Goal: Navigation & Orientation: Find specific page/section

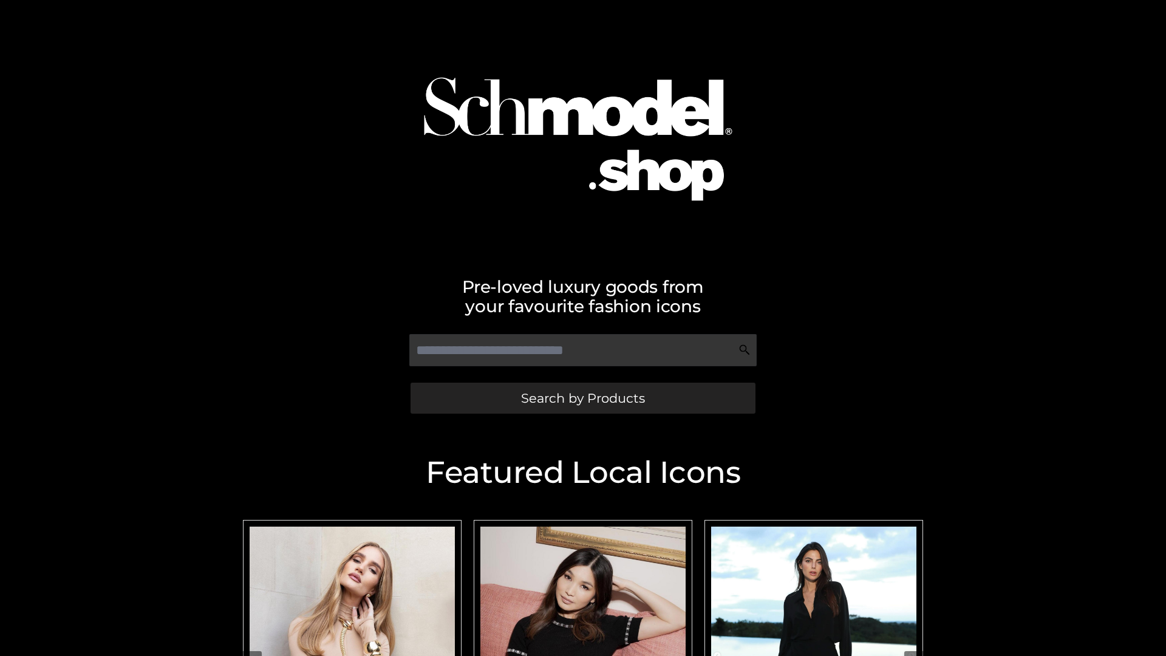
click at [582, 398] on span "Search by Products" at bounding box center [583, 398] width 124 height 13
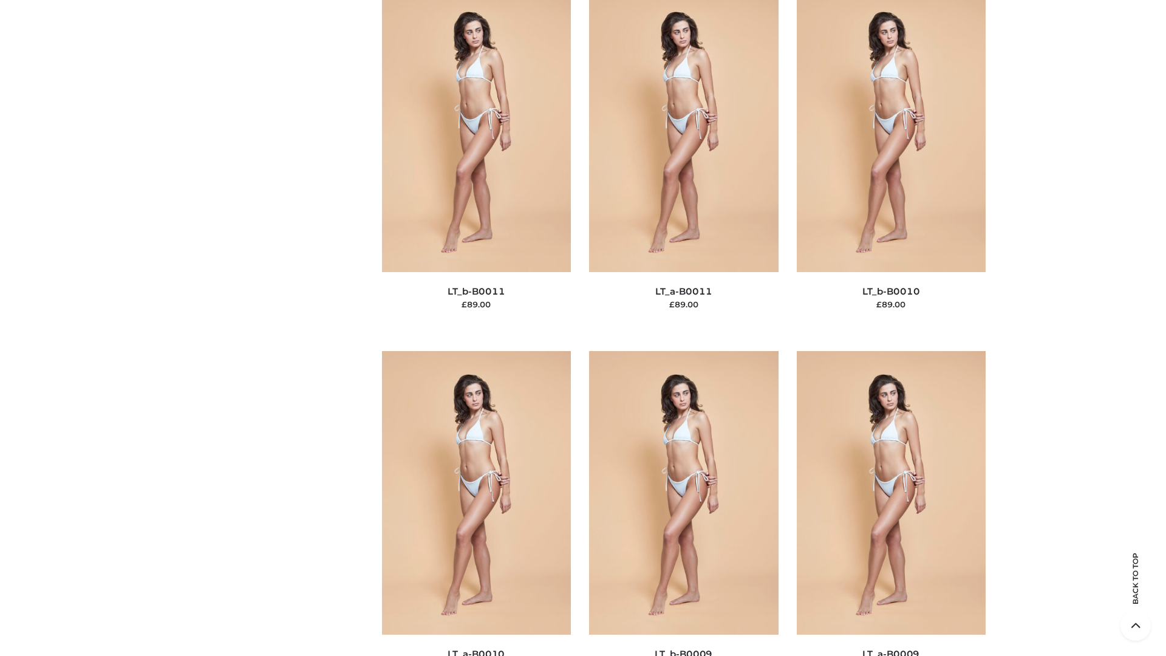
scroll to position [5453, 0]
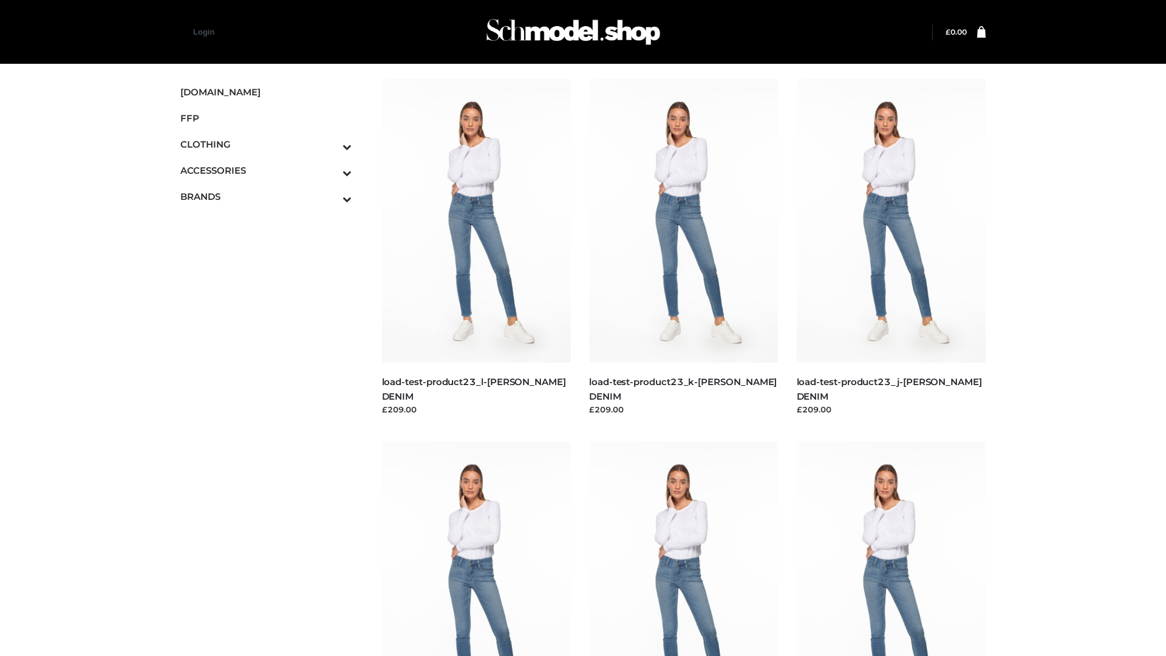
scroll to position [1065, 0]
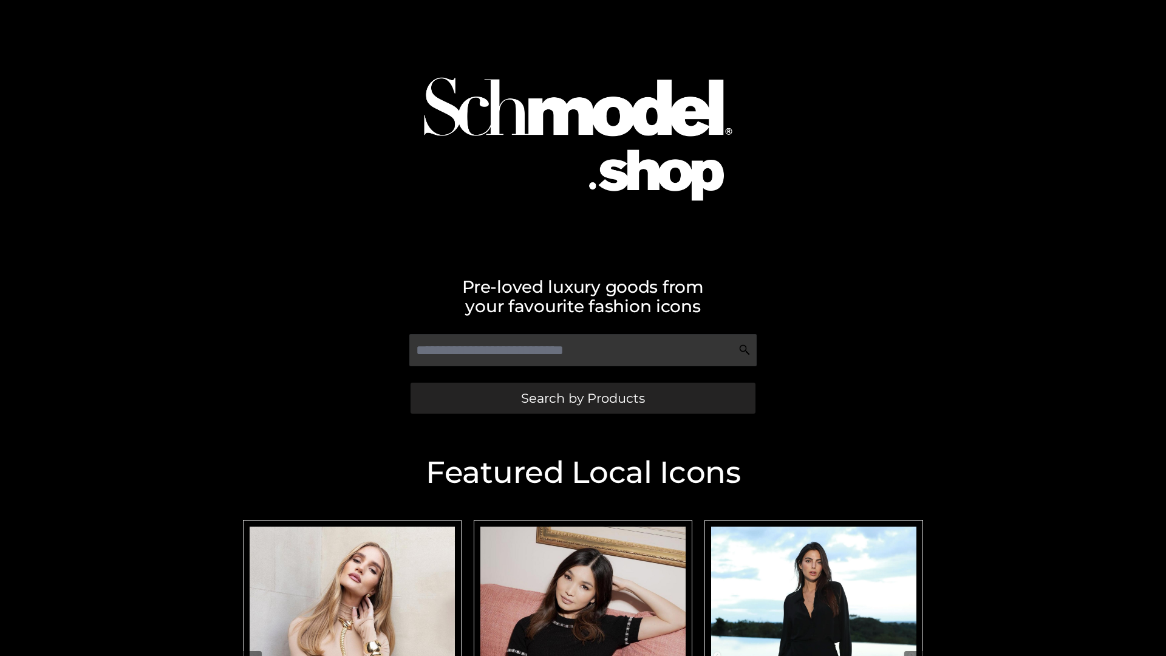
click at [582, 398] on span "Search by Products" at bounding box center [583, 398] width 124 height 13
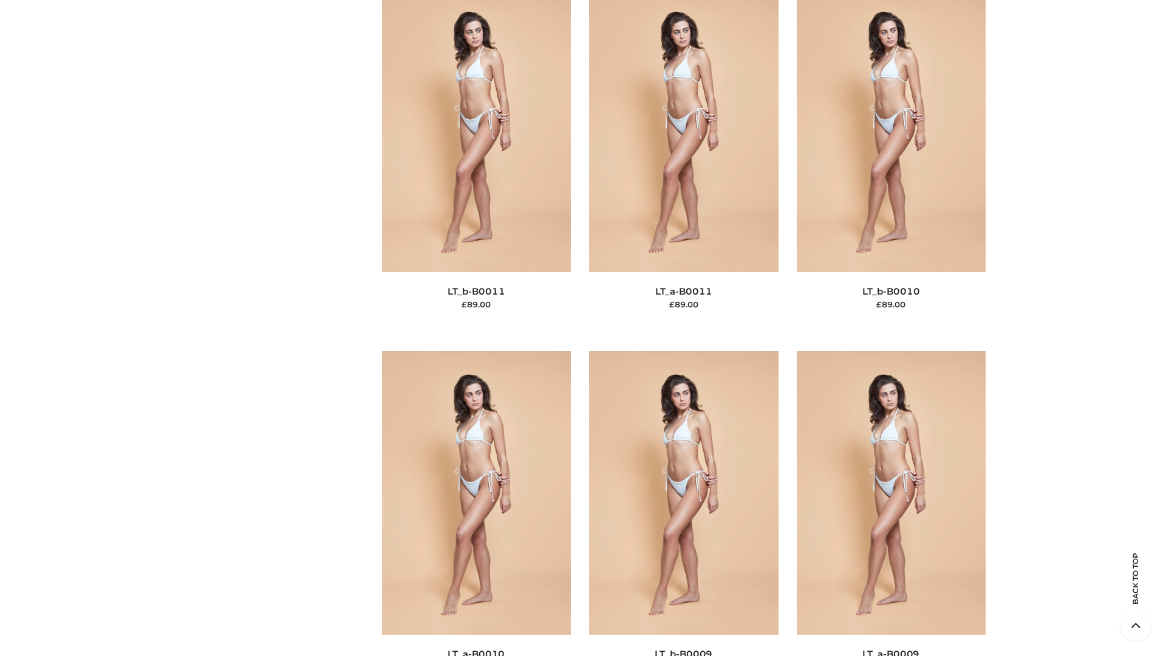
scroll to position [5453, 0]
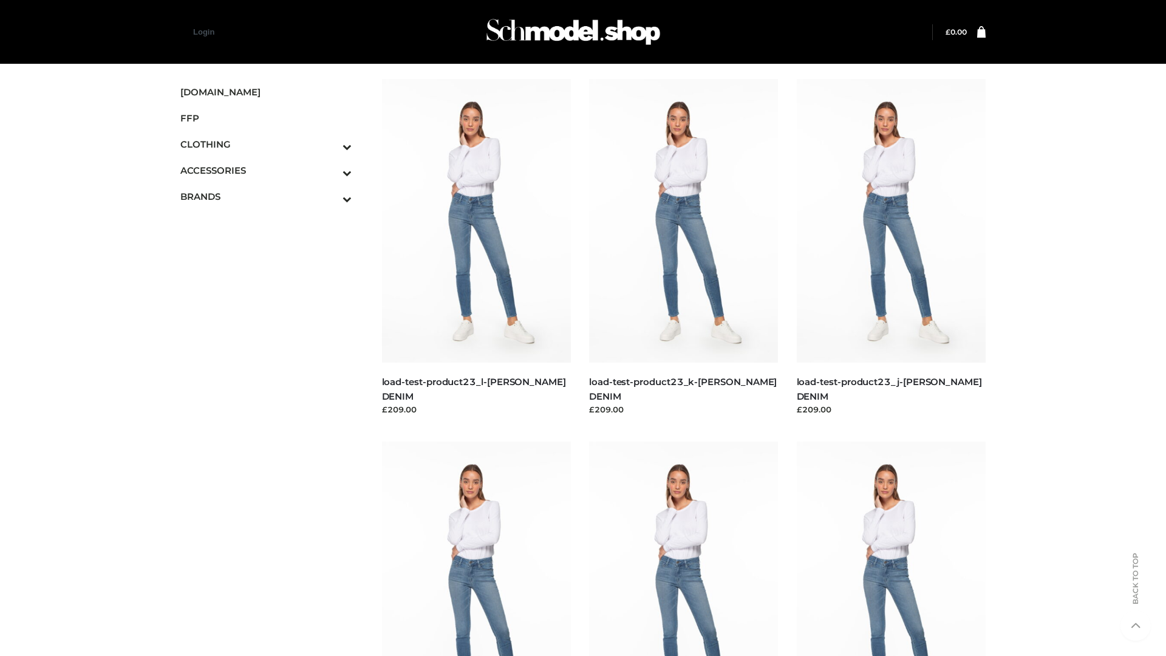
scroll to position [1065, 0]
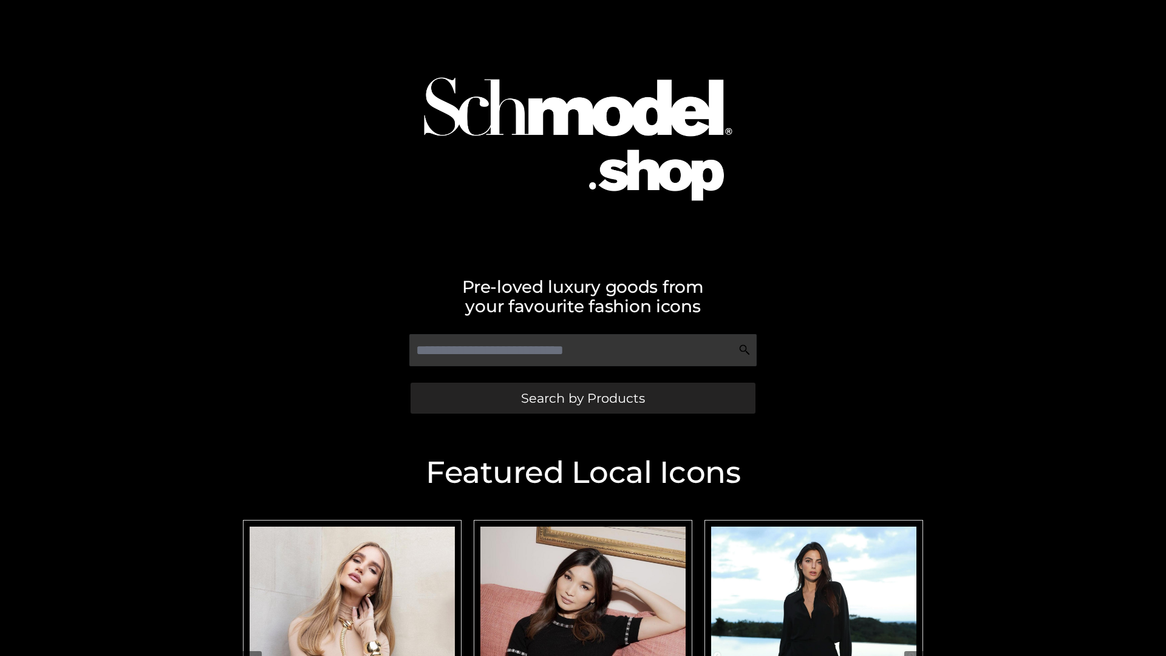
click at [582, 398] on span "Search by Products" at bounding box center [583, 398] width 124 height 13
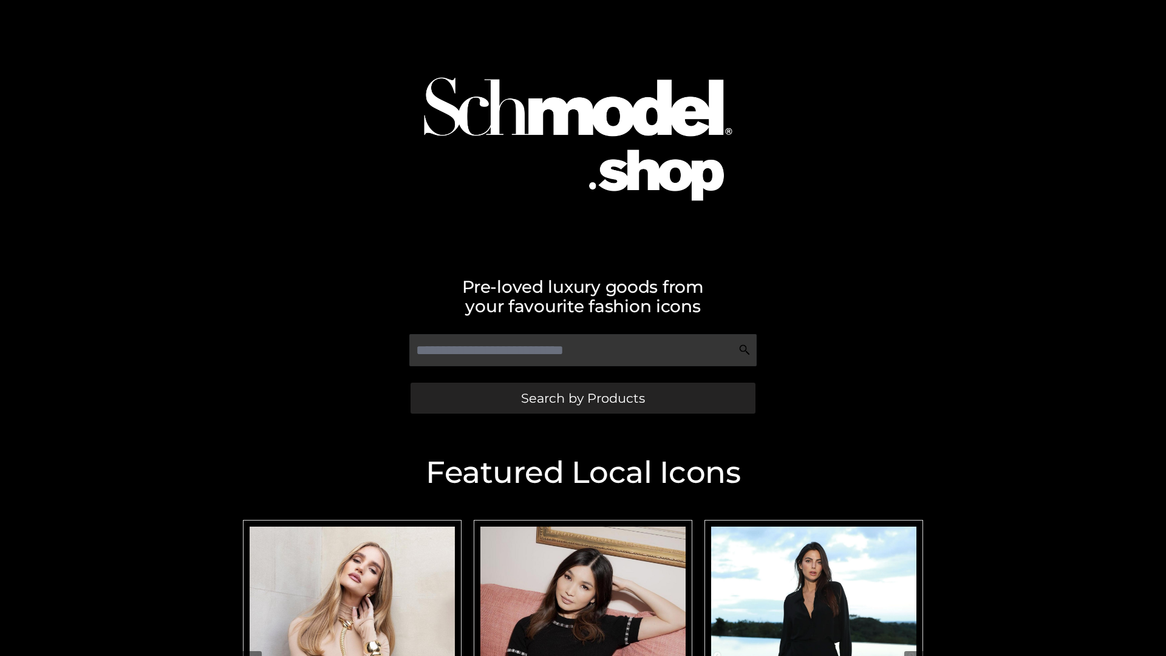
click at [582, 398] on span "Search by Products" at bounding box center [583, 398] width 124 height 13
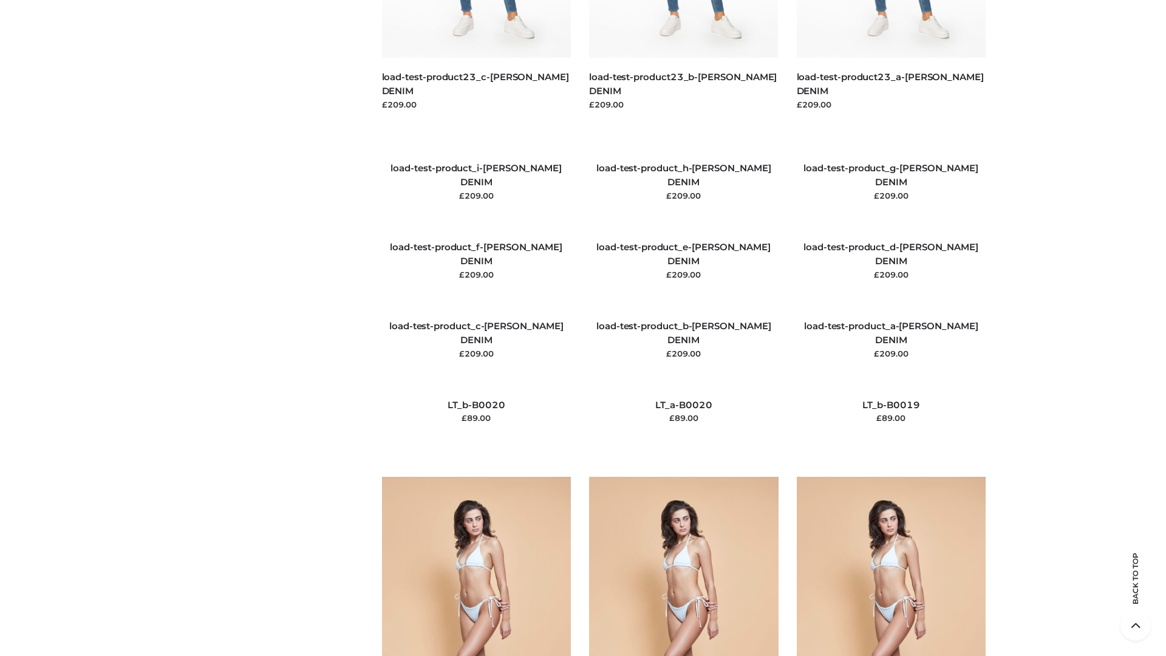
scroll to position [2856, 0]
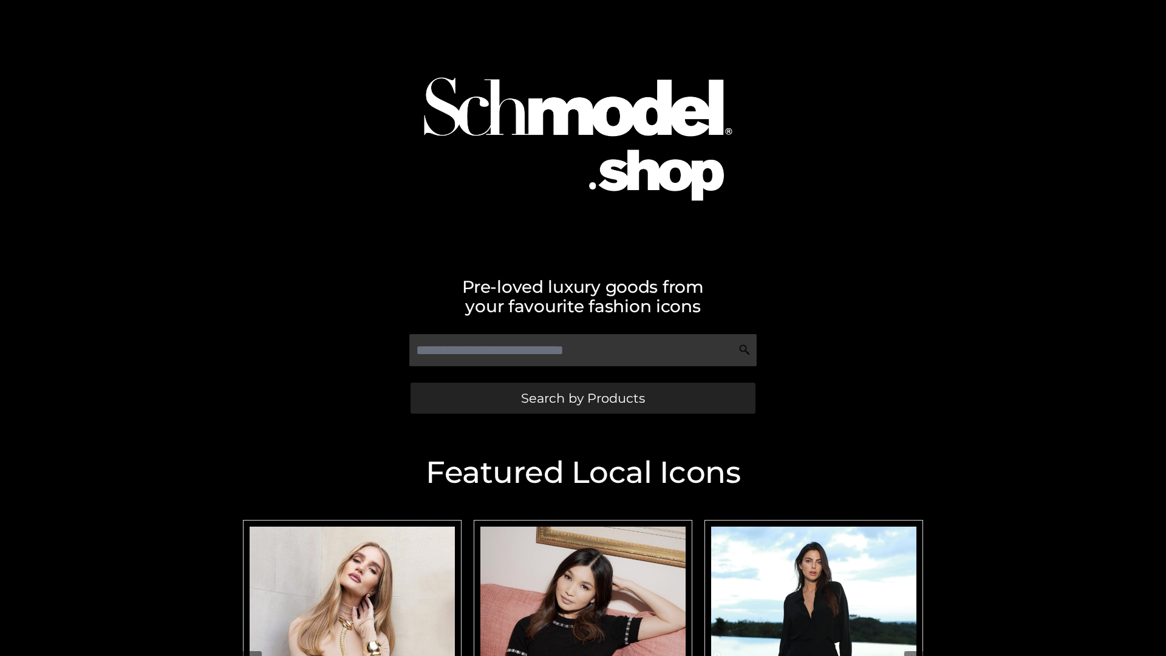
click at [582, 398] on span "Search by Products" at bounding box center [583, 398] width 124 height 13
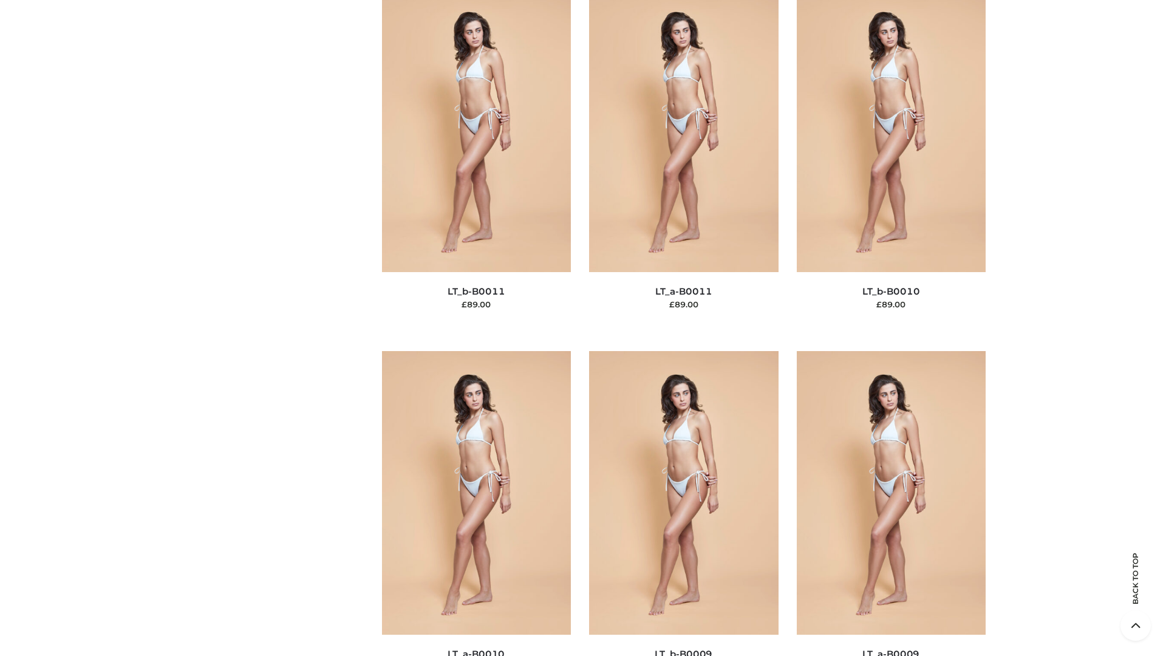
scroll to position [5453, 0]
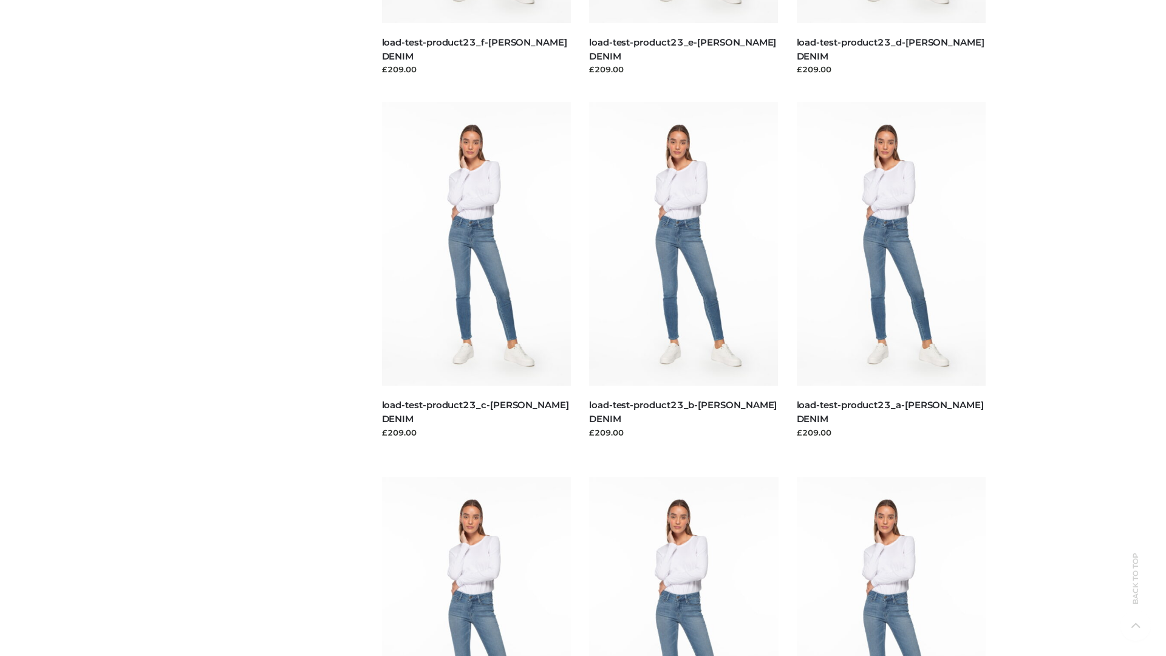
scroll to position [1065, 0]
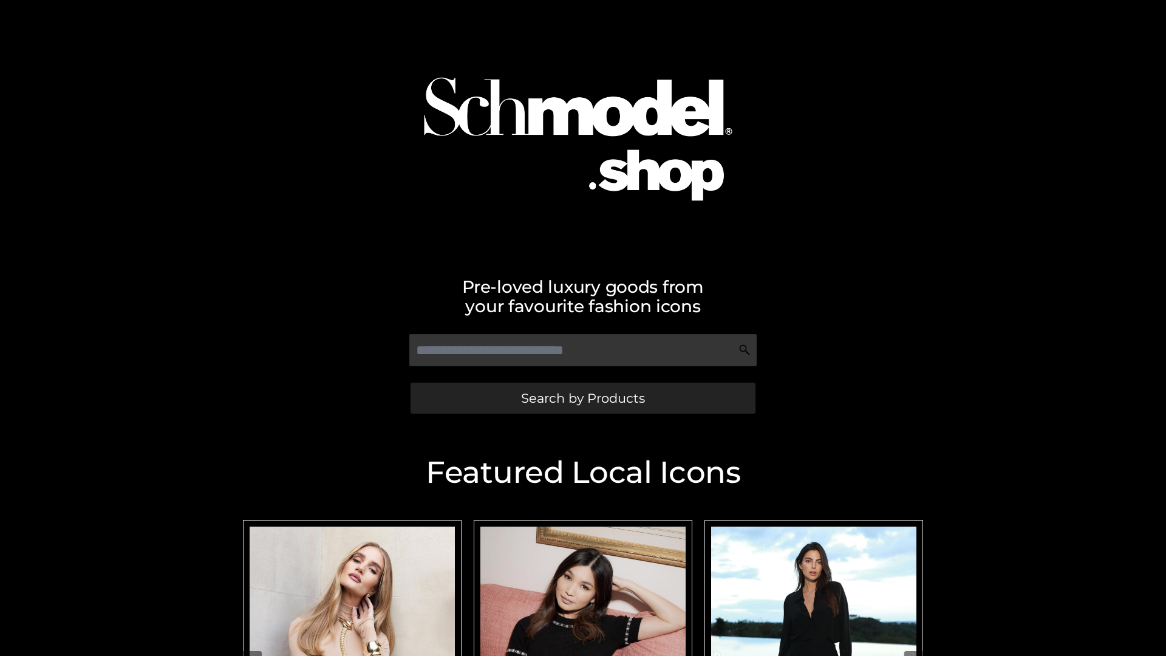
click at [582, 398] on span "Search by Products" at bounding box center [583, 398] width 124 height 13
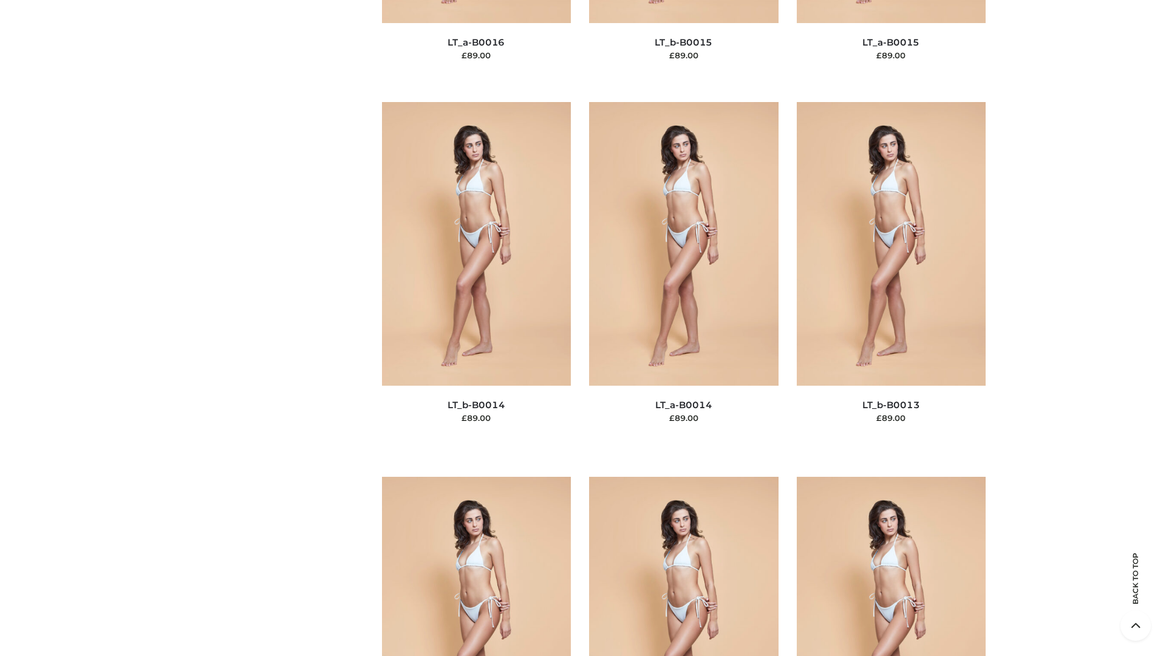
scroll to position [4318, 0]
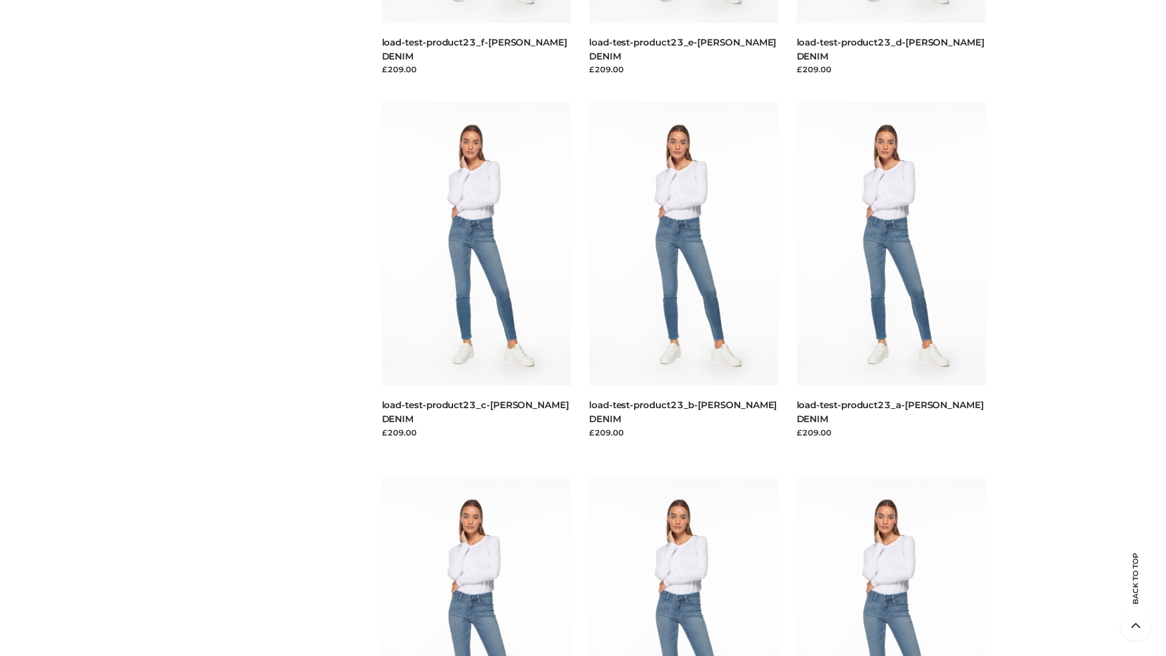
scroll to position [1065, 0]
